Goal: Download file/media

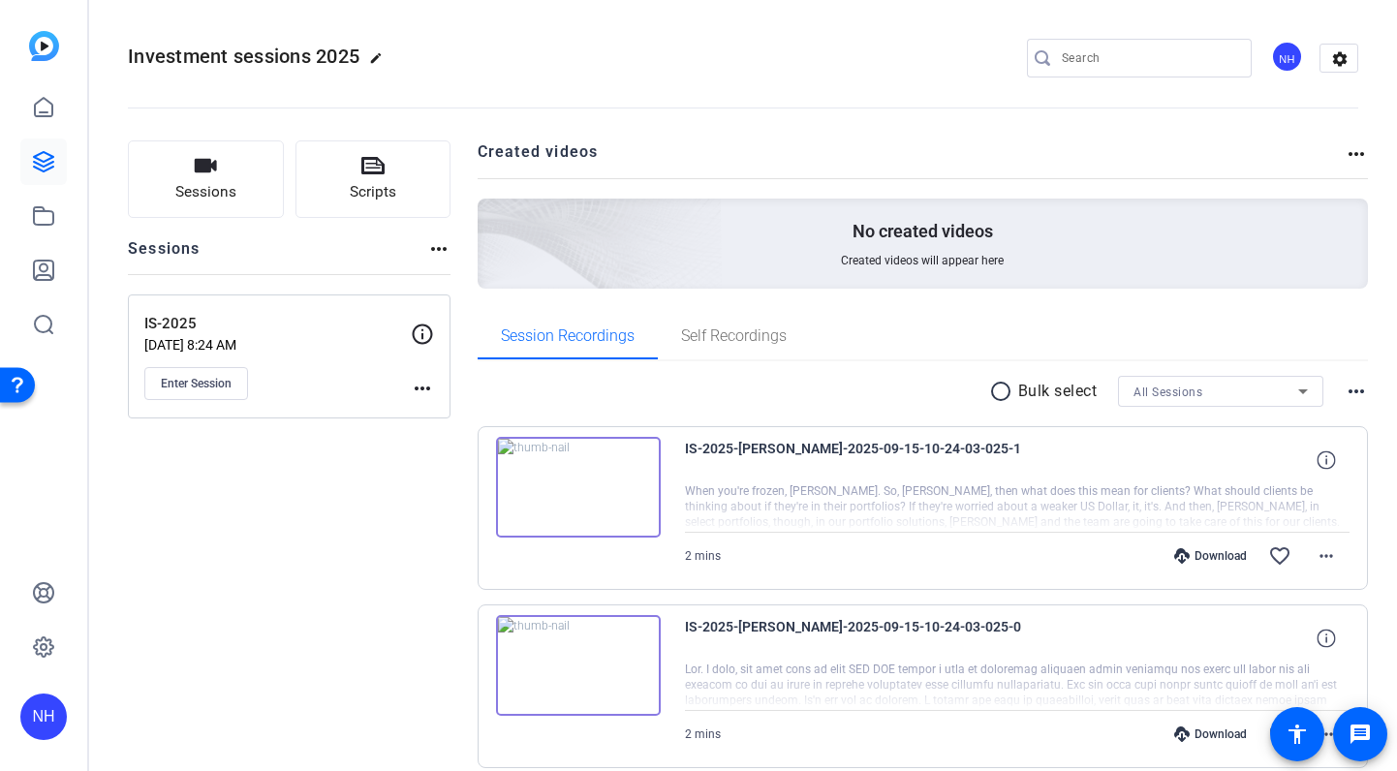
click at [622, 61] on div "Investment sessions 2025 edit NH settings" at bounding box center [743, 58] width 1230 height 29
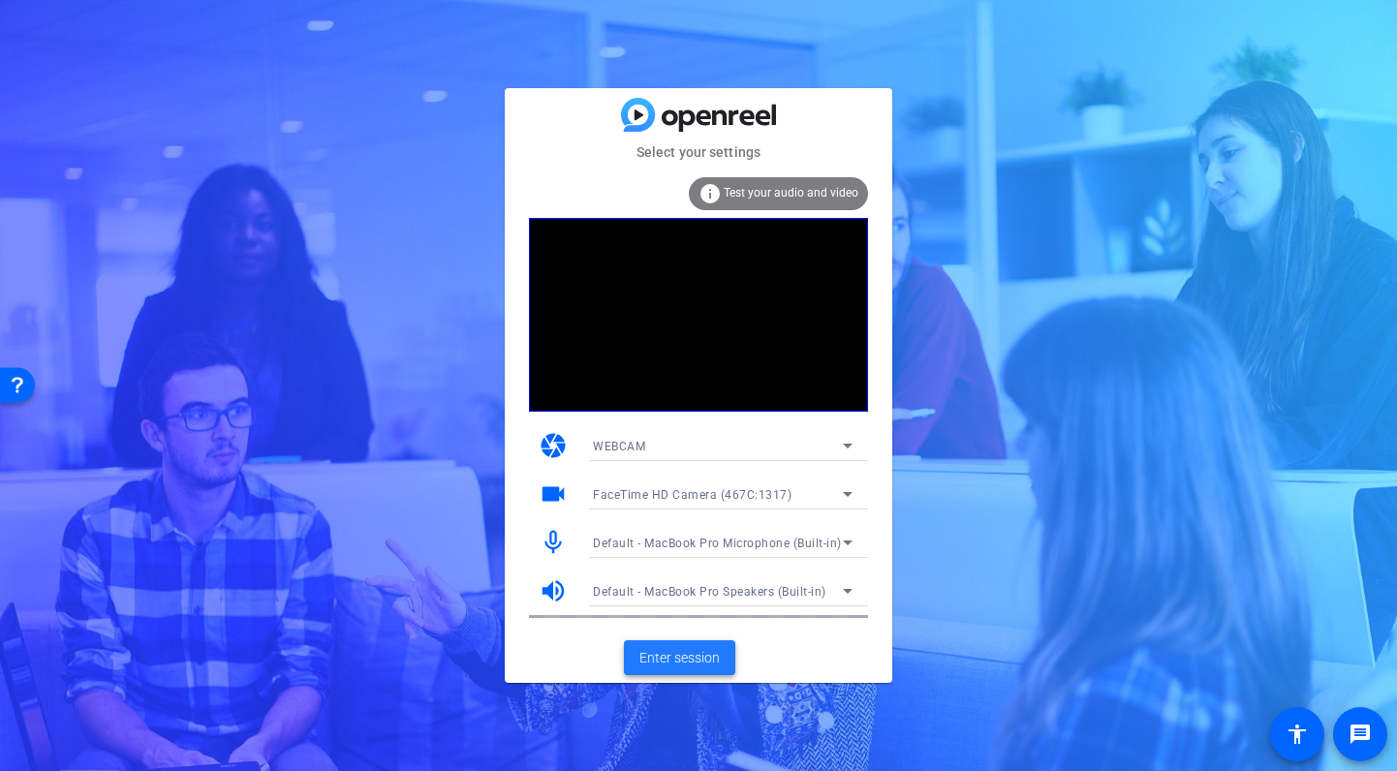
click at [665, 657] on span "Enter session" at bounding box center [679, 658] width 80 height 20
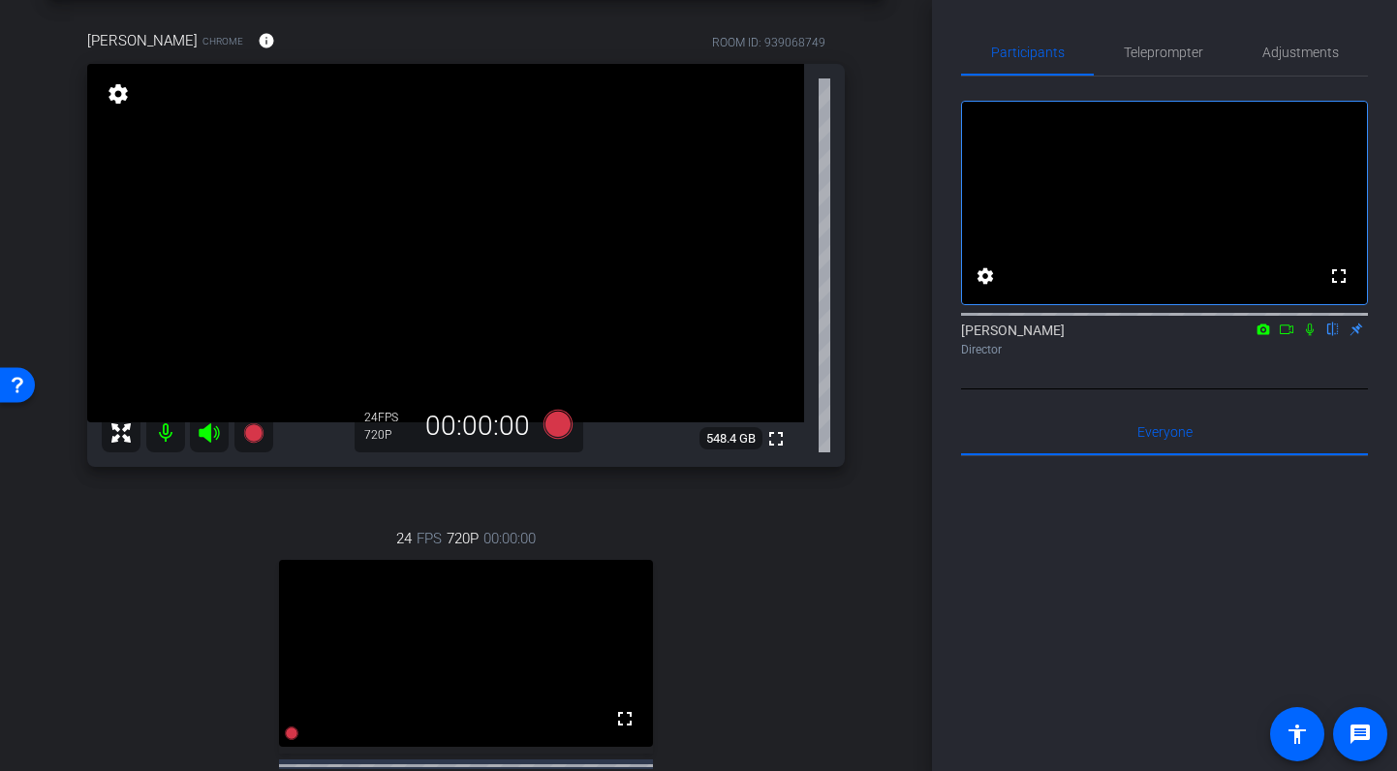
scroll to position [73, 0]
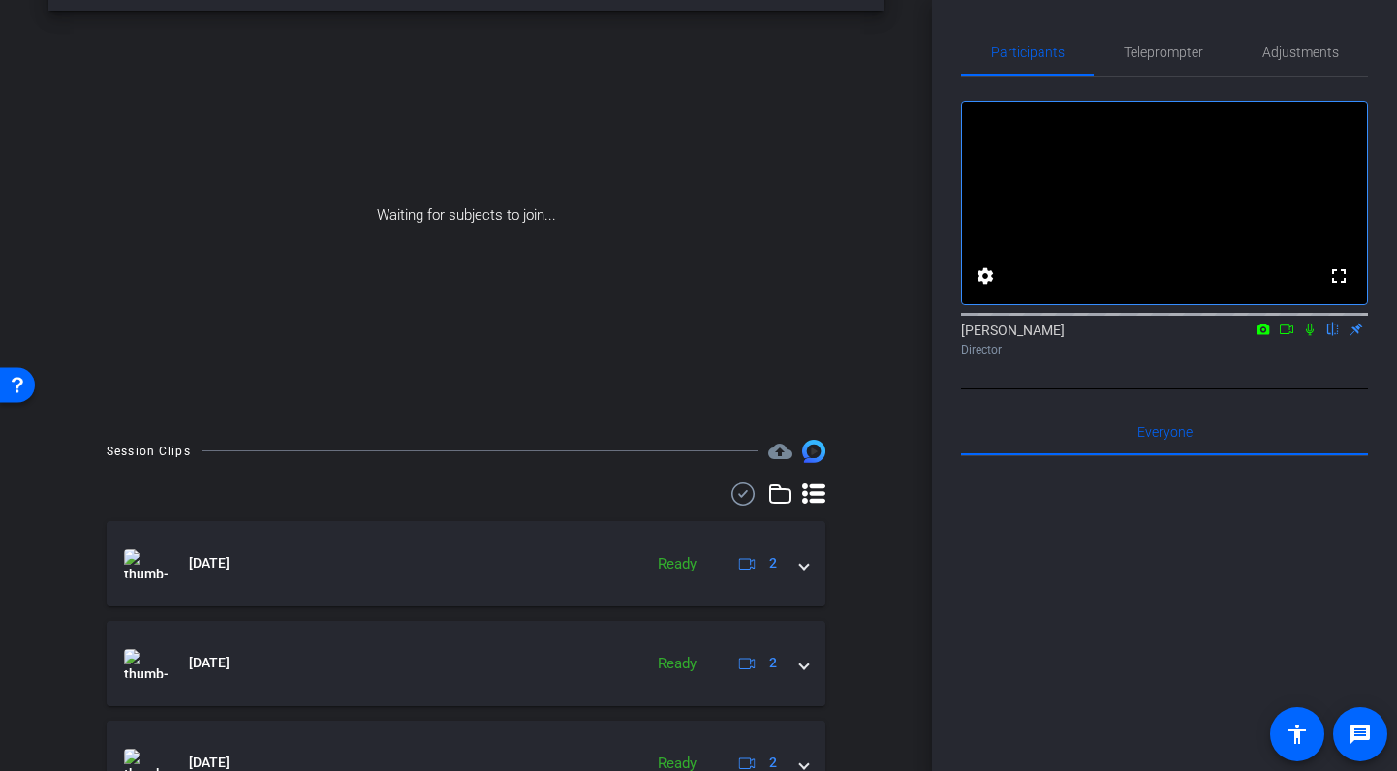
click at [1309, 336] on icon at bounding box center [1310, 330] width 8 height 13
click at [1284, 336] on icon at bounding box center [1286, 330] width 15 height 14
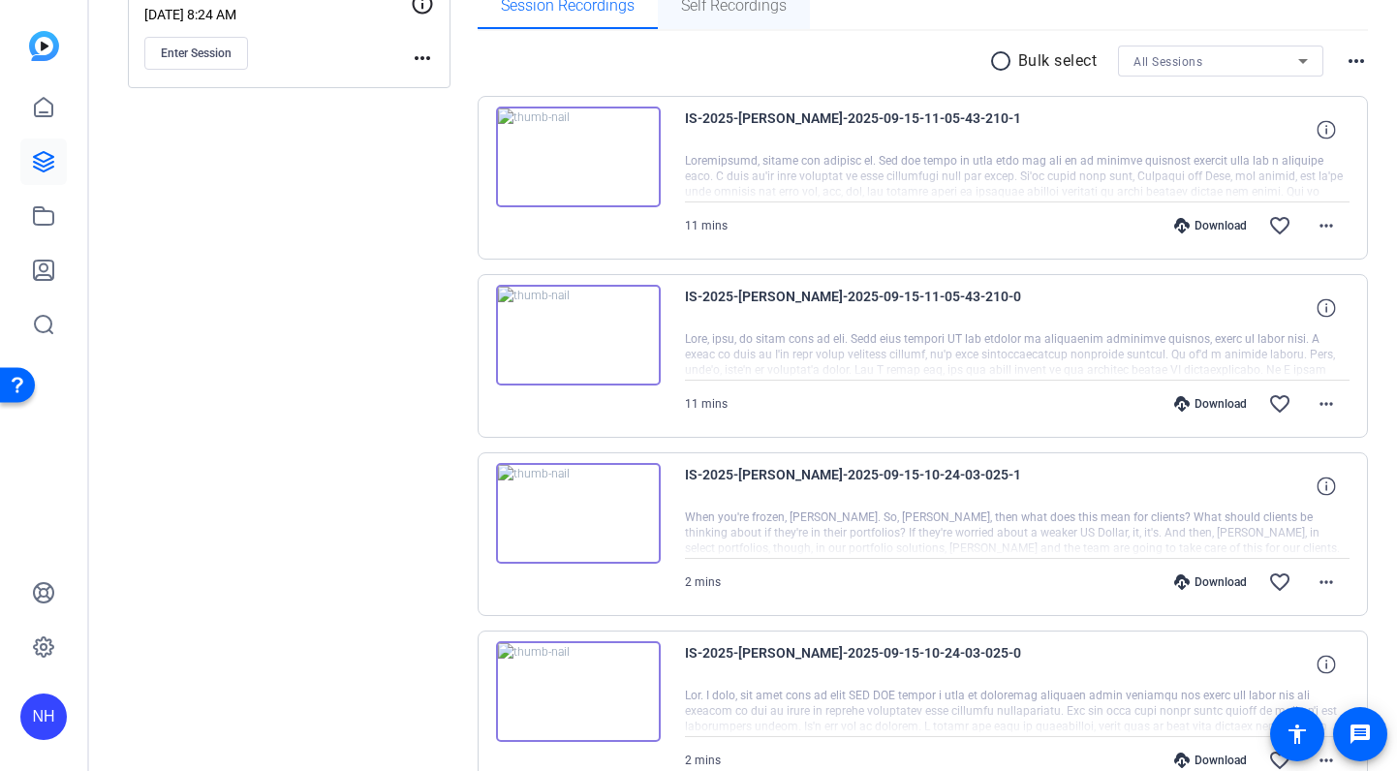
scroll to position [334, 0]
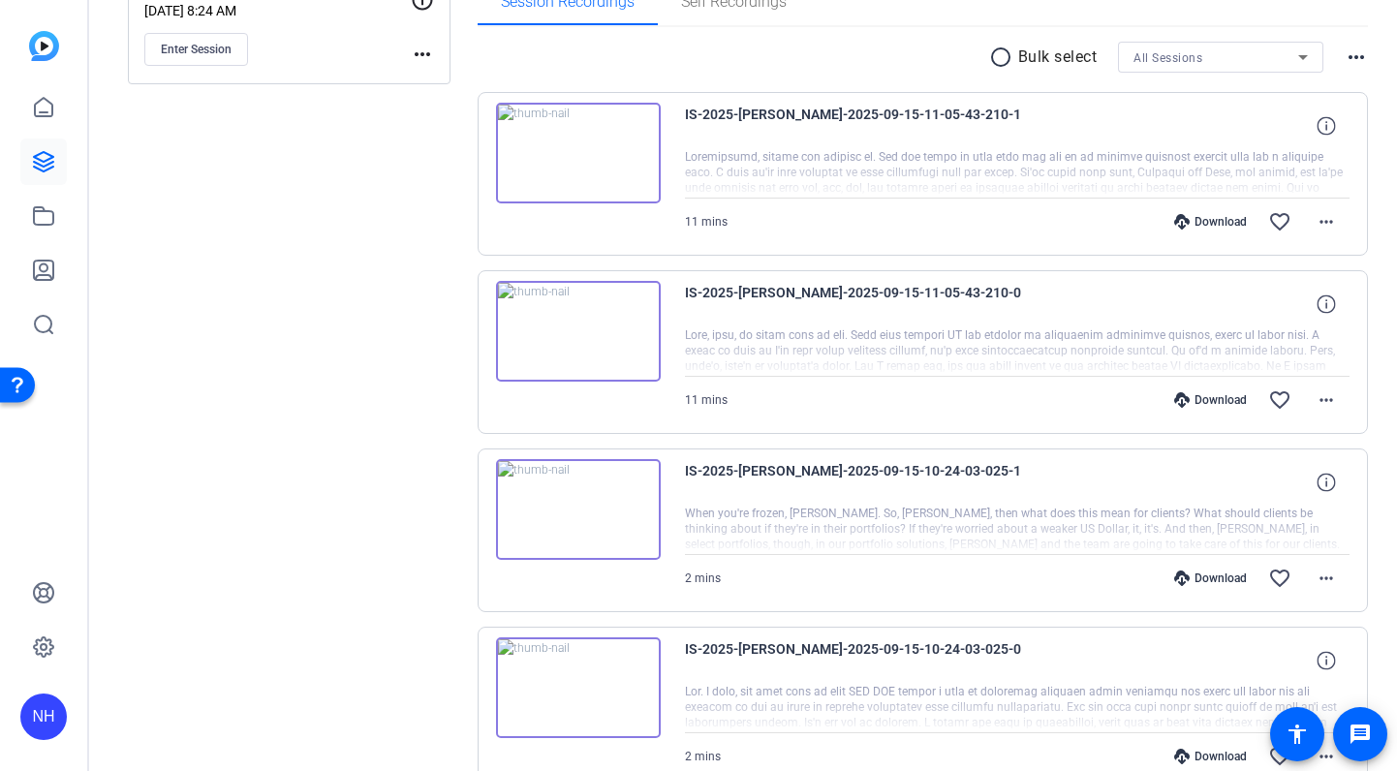
click at [1230, 403] on div "Download" at bounding box center [1210, 399] width 92 height 15
click at [1219, 221] on div "Download" at bounding box center [1210, 221] width 92 height 15
